Goal: Register for event/course

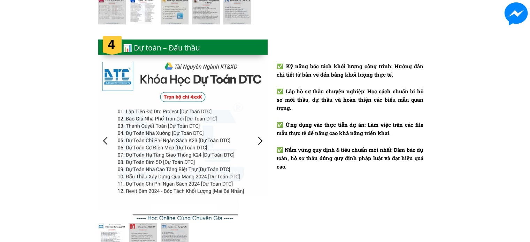
scroll to position [1279, 0]
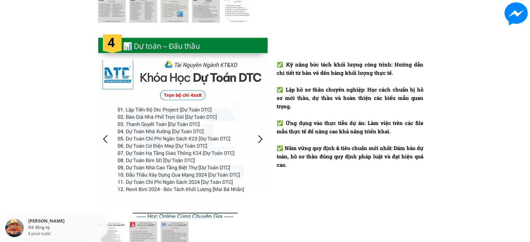
click at [106, 138] on div at bounding box center [106, 139] width 12 height 12
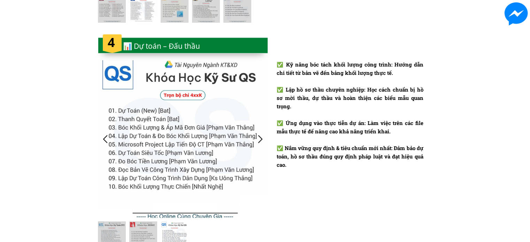
click at [104, 139] on div at bounding box center [106, 139] width 12 height 12
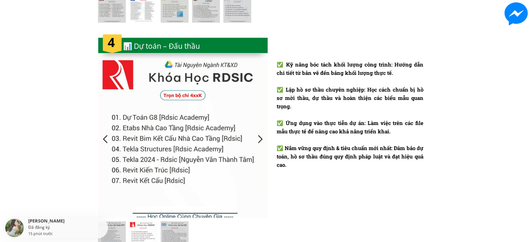
click at [104, 139] on div at bounding box center [106, 139] width 12 height 12
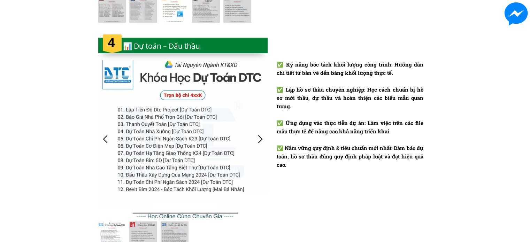
scroll to position [1453, 0]
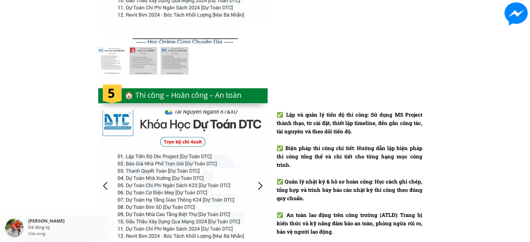
click at [104, 139] on div at bounding box center [183, 186] width 170 height 151
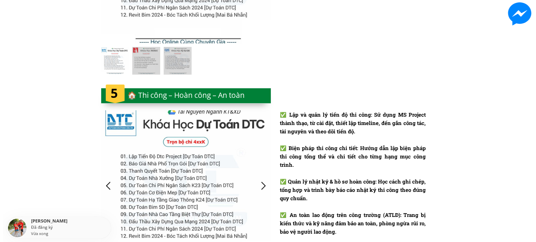
scroll to position [0, 0]
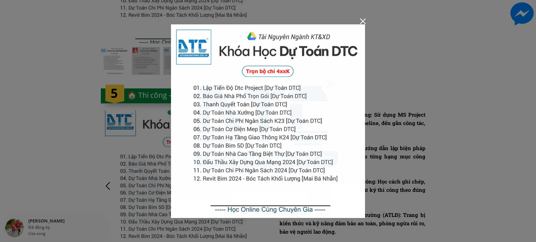
click at [362, 25] on img at bounding box center [268, 121] width 194 height 194
click at [362, 22] on div at bounding box center [363, 21] width 6 height 6
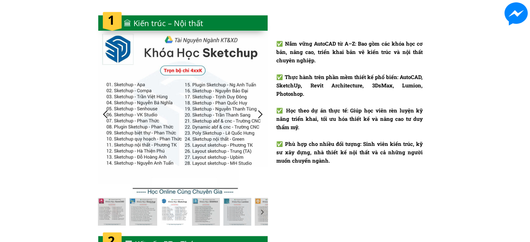
scroll to position [639, 0]
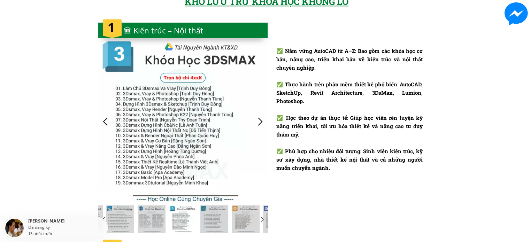
click at [103, 118] on div at bounding box center [106, 122] width 12 height 12
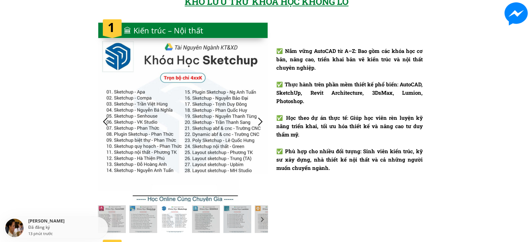
click at [259, 118] on div at bounding box center [261, 122] width 12 height 12
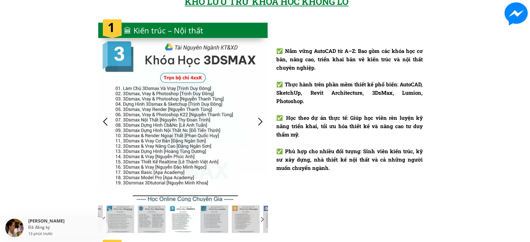
click at [259, 118] on div at bounding box center [261, 122] width 12 height 12
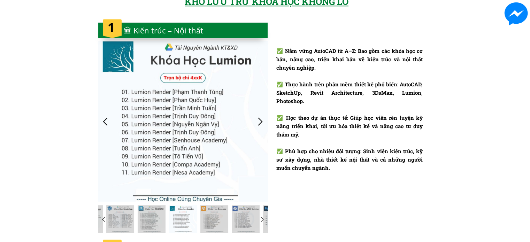
click at [259, 118] on div at bounding box center [261, 122] width 12 height 12
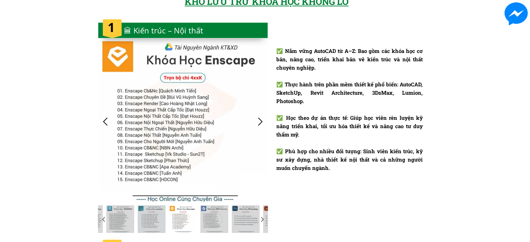
click at [259, 118] on div at bounding box center [261, 122] width 12 height 12
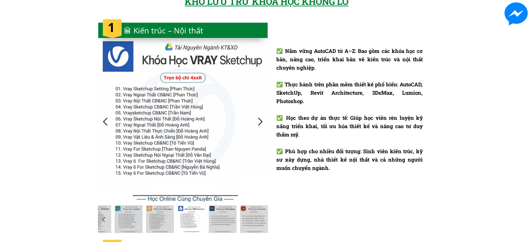
click at [259, 118] on div at bounding box center [261, 122] width 12 height 12
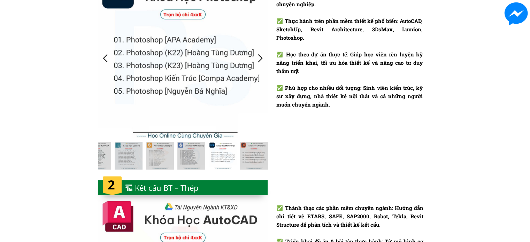
scroll to position [813, 0]
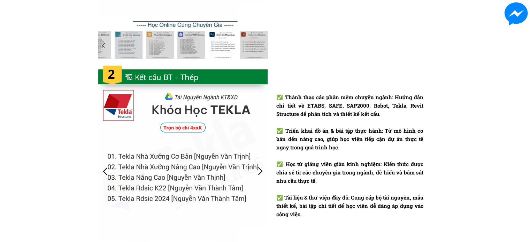
click at [105, 168] on div at bounding box center [106, 172] width 12 height 12
drag, startPoint x: 134, startPoint y: 152, endPoint x: 176, endPoint y: 158, distance: 41.9
click at [176, 158] on div at bounding box center [183, 171] width 170 height 167
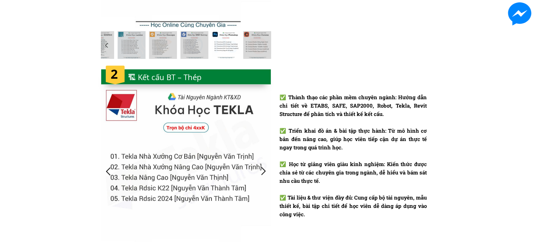
scroll to position [0, 0]
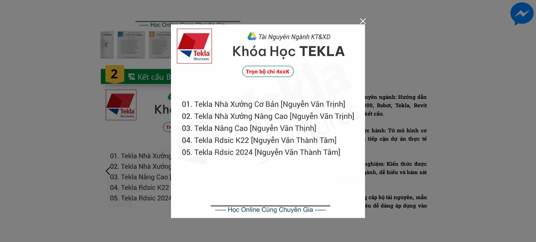
click at [364, 21] on div at bounding box center [363, 21] width 6 height 6
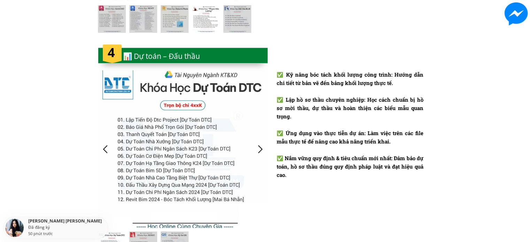
scroll to position [1336, 0]
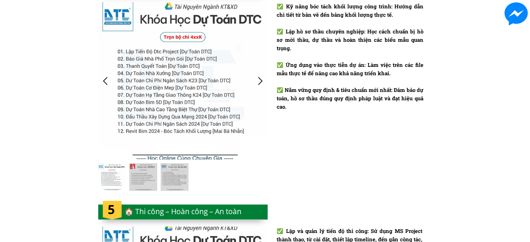
click at [103, 78] on div at bounding box center [106, 81] width 12 height 12
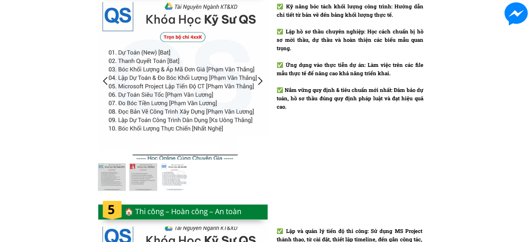
click at [103, 78] on div at bounding box center [106, 81] width 12 height 12
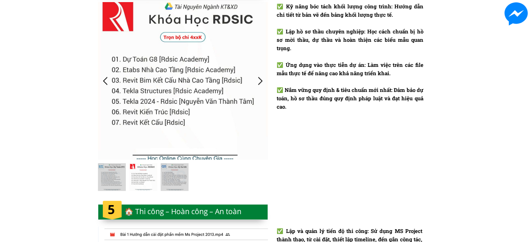
click at [103, 78] on div at bounding box center [106, 81] width 12 height 12
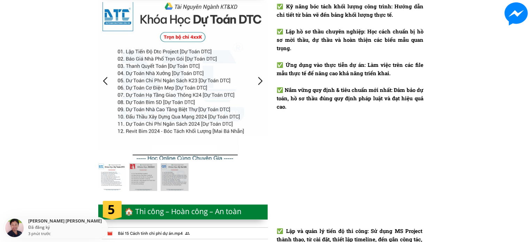
click at [105, 82] on div at bounding box center [106, 81] width 12 height 12
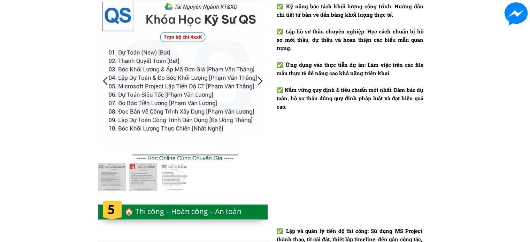
click at [138, 82] on div at bounding box center [183, 81] width 170 height 158
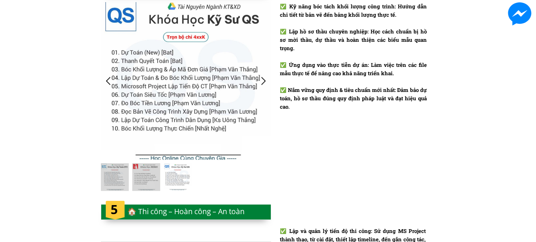
scroll to position [0, 0]
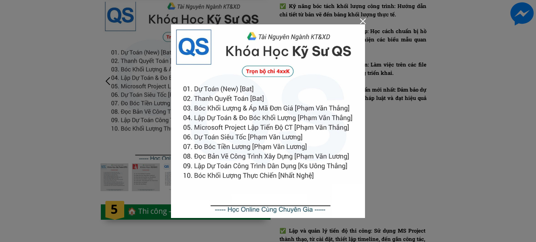
click at [261, 208] on img at bounding box center [268, 121] width 194 height 194
click at [276, 159] on img at bounding box center [268, 121] width 194 height 194
click at [275, 71] on img at bounding box center [268, 121] width 194 height 194
click at [285, 64] on img at bounding box center [268, 121] width 194 height 194
drag, startPoint x: 254, startPoint y: 103, endPoint x: 239, endPoint y: 111, distance: 17.5
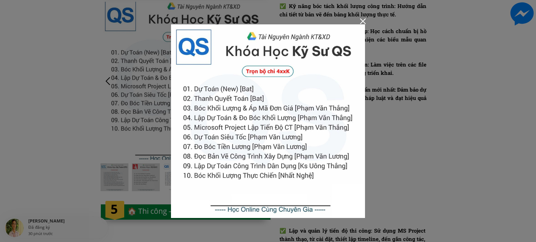
click at [239, 111] on img at bounding box center [268, 121] width 194 height 194
click at [235, 122] on img at bounding box center [268, 121] width 194 height 194
drag, startPoint x: 235, startPoint y: 122, endPoint x: 235, endPoint y: 130, distance: 7.7
click at [235, 123] on img at bounding box center [268, 121] width 194 height 194
click at [231, 203] on img at bounding box center [268, 121] width 194 height 194
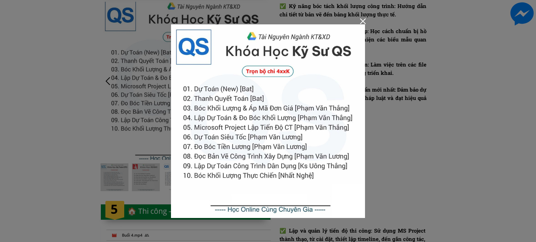
click at [268, 209] on img at bounding box center [268, 121] width 194 height 194
click at [360, 27] on img at bounding box center [268, 121] width 194 height 194
click at [361, 24] on div at bounding box center [268, 121] width 536 height 242
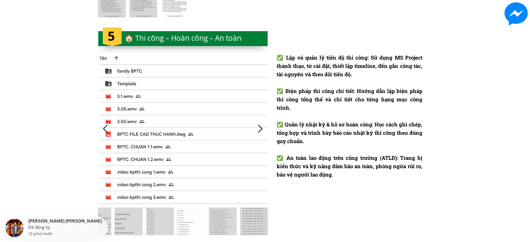
scroll to position [1511, 0]
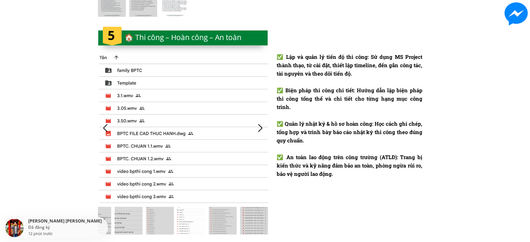
click at [199, 137] on div at bounding box center [183, 128] width 170 height 151
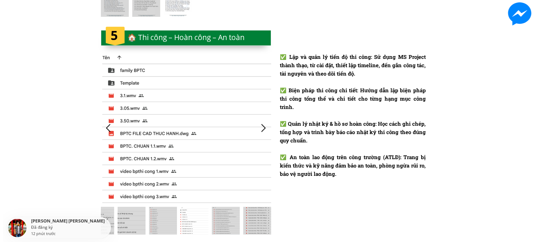
scroll to position [0, 0]
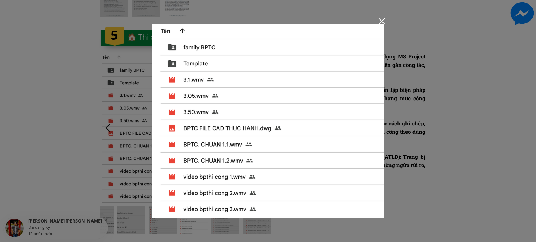
click at [210, 128] on img at bounding box center [268, 121] width 232 height 194
click at [384, 23] on div at bounding box center [382, 21] width 6 height 6
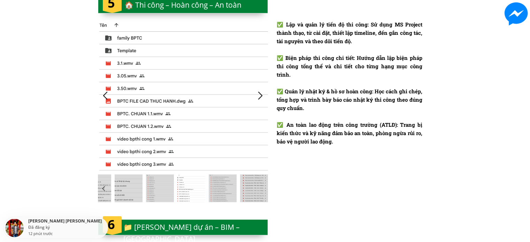
scroll to position [1685, 0]
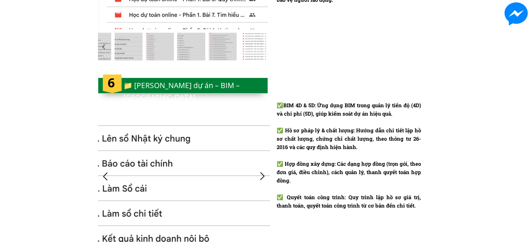
click at [101, 174] on div at bounding box center [106, 177] width 12 height 12
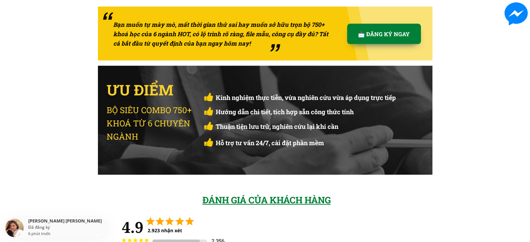
scroll to position [2150, 0]
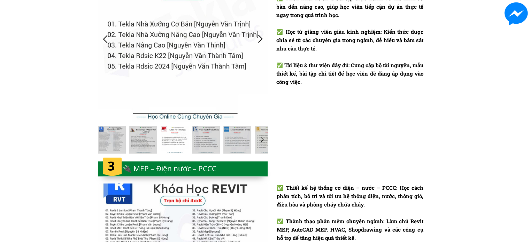
drag, startPoint x: 67, startPoint y: 182, endPoint x: 82, endPoint y: -18, distance: 200.8
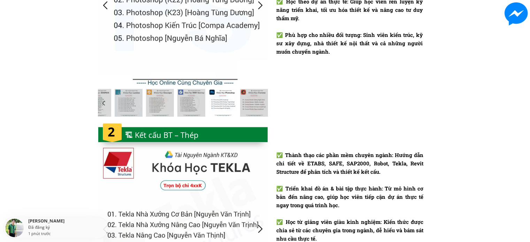
scroll to position [872, 0]
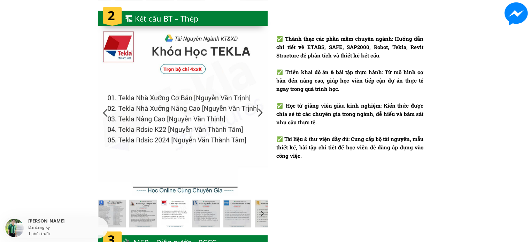
click at [262, 108] on div at bounding box center [261, 113] width 12 height 12
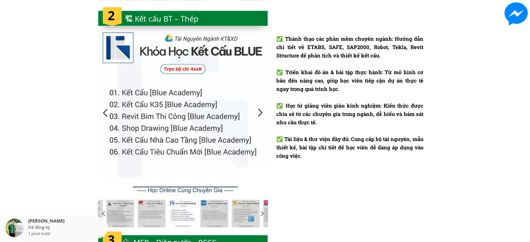
click at [262, 108] on div at bounding box center [261, 113] width 12 height 12
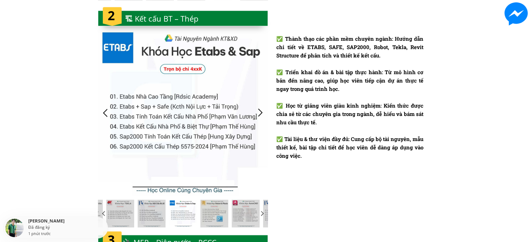
click at [262, 108] on div at bounding box center [261, 113] width 12 height 12
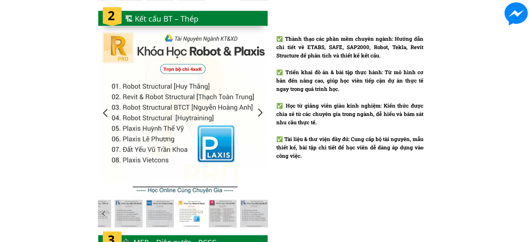
click at [262, 108] on div at bounding box center [261, 113] width 12 height 12
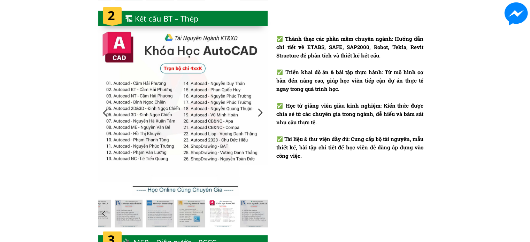
click at [189, 108] on div at bounding box center [183, 112] width 170 height 167
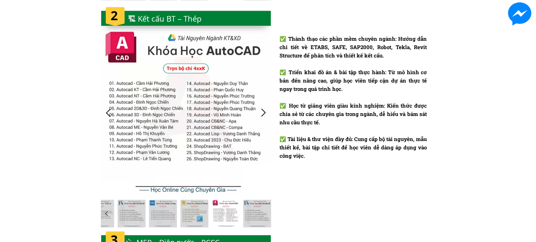
scroll to position [0, 0]
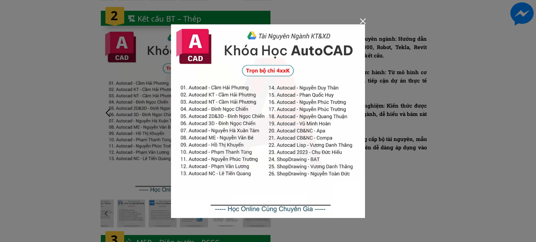
drag, startPoint x: 251, startPoint y: 95, endPoint x: 253, endPoint y: 99, distance: 4.1
click at [226, 180] on img at bounding box center [268, 121] width 194 height 194
click at [362, 23] on div at bounding box center [363, 21] width 6 height 6
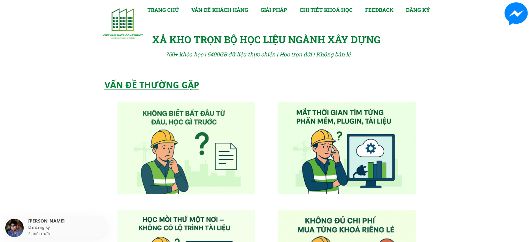
drag, startPoint x: 93, startPoint y: 109, endPoint x: 134, endPoint y: -42, distance: 156.4
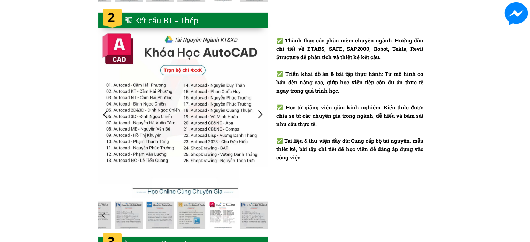
scroll to position [872, 0]
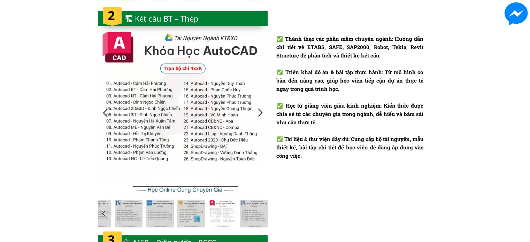
click at [295, 86] on div "✅ Thành thạo các phần mềm chuyên ngành: Hướng dẫn chi tiết về ETABS, SAFE, SAP2…" at bounding box center [350, 98] width 147 height 126
click at [193, 13] on div "🏗 Kết cấu BT – Thép" at bounding box center [165, 19] width 81 height 12
click at [142, 46] on div at bounding box center [183, 112] width 170 height 167
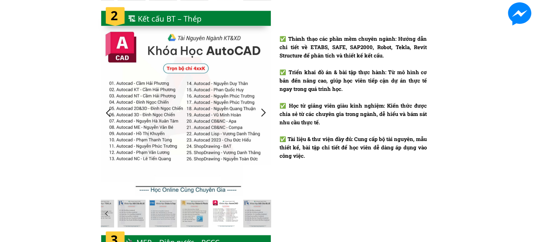
scroll to position [0, 0]
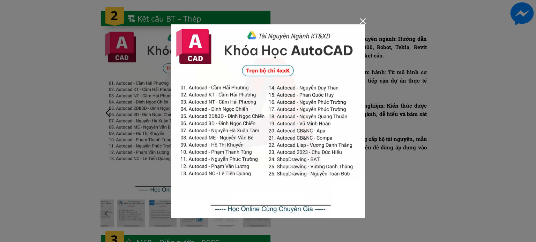
click at [152, 86] on div at bounding box center [268, 121] width 536 height 242
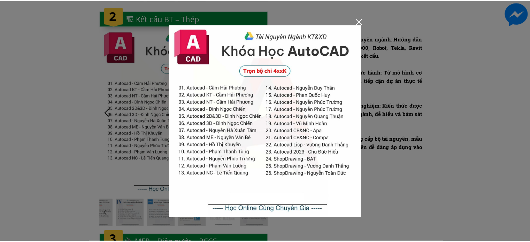
scroll to position [872, 0]
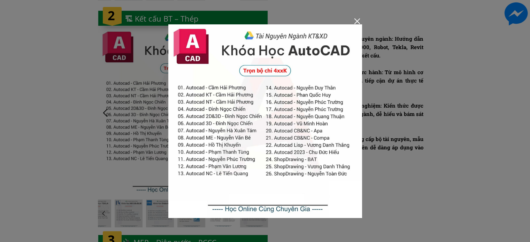
click at [152, 86] on div at bounding box center [183, 112] width 170 height 167
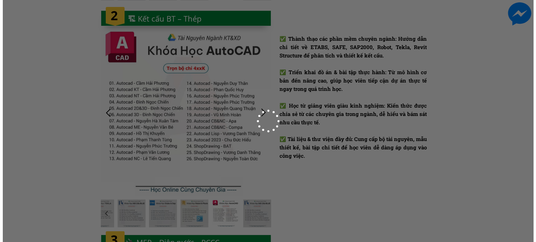
scroll to position [0, 0]
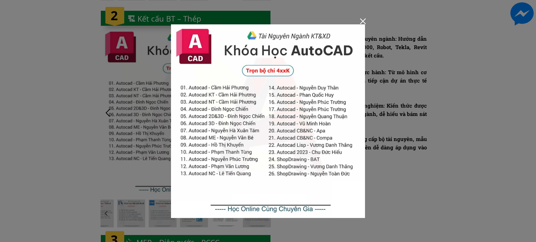
drag, startPoint x: 116, startPoint y: 140, endPoint x: 35, endPoint y: 202, distance: 102.5
click at [115, 140] on div at bounding box center [268, 121] width 536 height 242
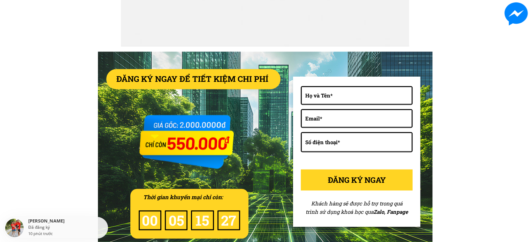
scroll to position [3037, 0]
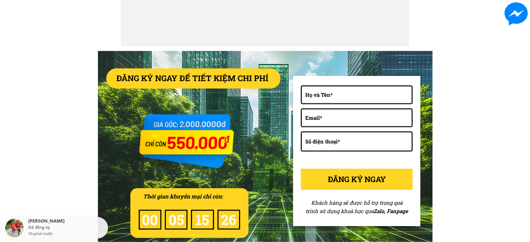
click at [326, 96] on input "text" at bounding box center [357, 94] width 106 height 17
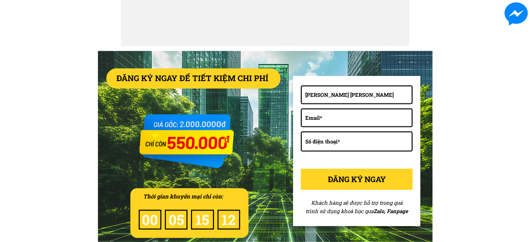
type input "[PERSON_NAME]"
click at [364, 123] on input "email" at bounding box center [357, 118] width 106 height 17
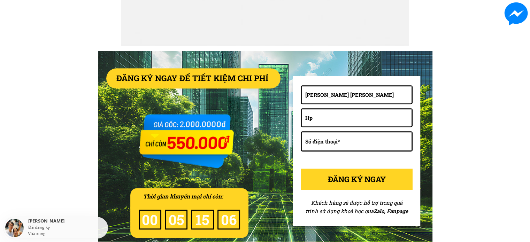
type input "H"
type input "t"
click at [310, 119] on input "Hpthinh" at bounding box center [357, 118] width 106 height 17
click at [347, 123] on input "hpthinh" at bounding box center [357, 118] width 106 height 17
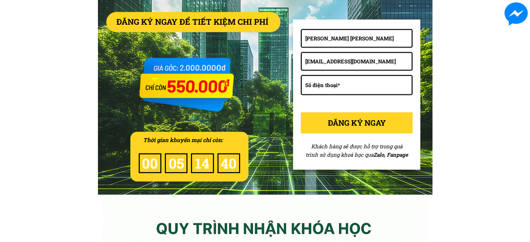
scroll to position [3096, 0]
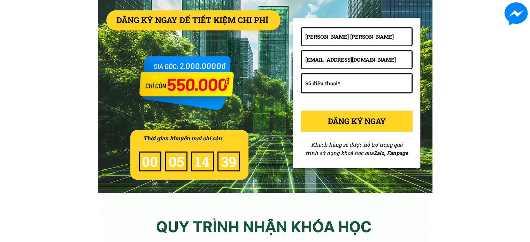
type input "[EMAIL_ADDRESS][DOMAIN_NAME]"
click at [342, 82] on input "tel" at bounding box center [357, 83] width 106 height 18
type input "0765520604"
click at [371, 122] on p "ĐĂNG KÝ NGAY" at bounding box center [357, 121] width 112 height 21
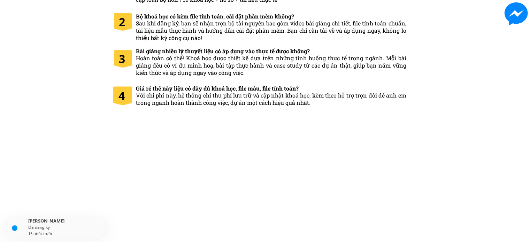
scroll to position [3561, 0]
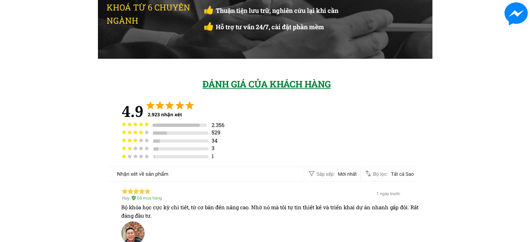
drag, startPoint x: 65, startPoint y: 114, endPoint x: 142, endPoint y: 3, distance: 135.8
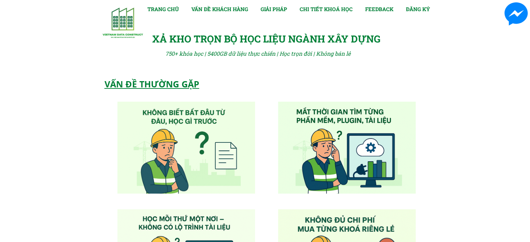
scroll to position [0, 0]
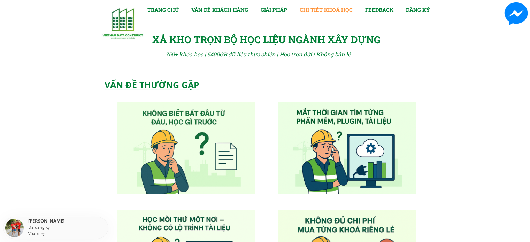
click at [309, 9] on link "CHI TIẾT KHOÁ HỌC" at bounding box center [326, 10] width 53 height 8
click at [239, 12] on link "VẤN ĐỀ KHÁCH HÀNG" at bounding box center [219, 10] width 57 height 8
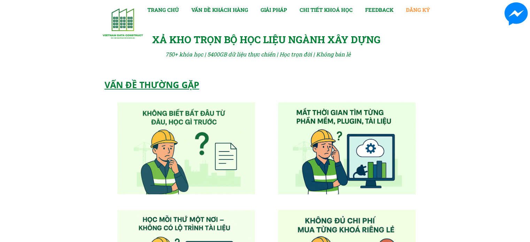
click at [418, 10] on link "ĐĂNG KÝ" at bounding box center [418, 10] width 24 height 8
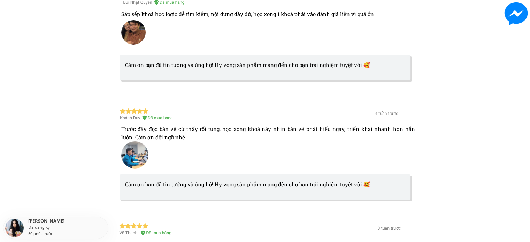
scroll to position [2514, 0]
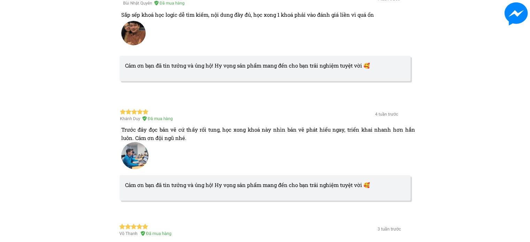
click at [328, 69] on div "Cảm ơn bạn đã tin tưởng và ủng hộ! Hy vọng sản phẩm mang đến cho bạn trải nghiệ…" at bounding box center [261, 65] width 272 height 8
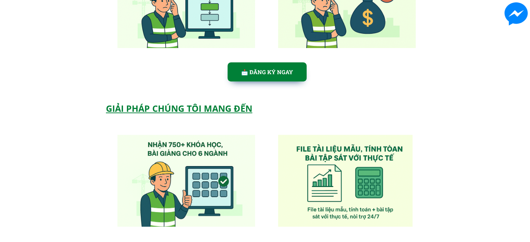
scroll to position [247, 0]
